Goal: Information Seeking & Learning: Learn about a topic

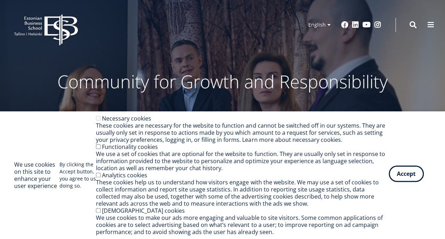
click at [407, 175] on button "Accept" at bounding box center [406, 173] width 35 height 16
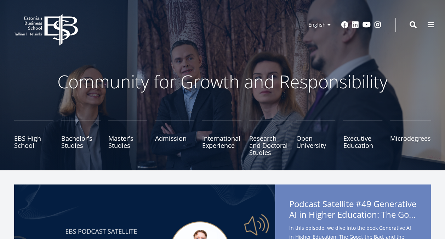
click at [61, 142] on ul "EBS High School Bachelor's Studies Master's Studies Admission International Exp…" at bounding box center [218, 141] width 424 height 42
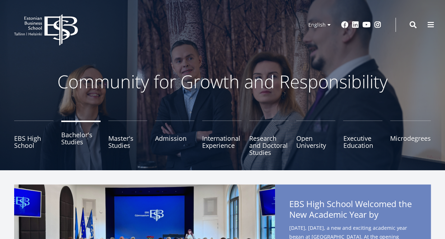
click at [68, 141] on link "Bachelor's Studies" at bounding box center [80, 137] width 39 height 35
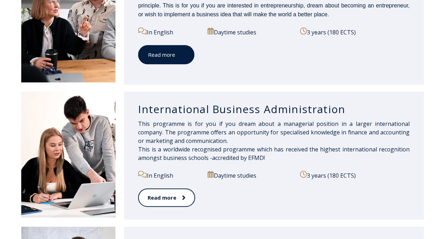
scroll to position [438, 0]
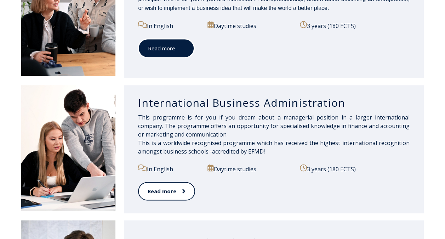
click at [178, 52] on link "Read more" at bounding box center [166, 48] width 56 height 19
